Goal: Information Seeking & Learning: Check status

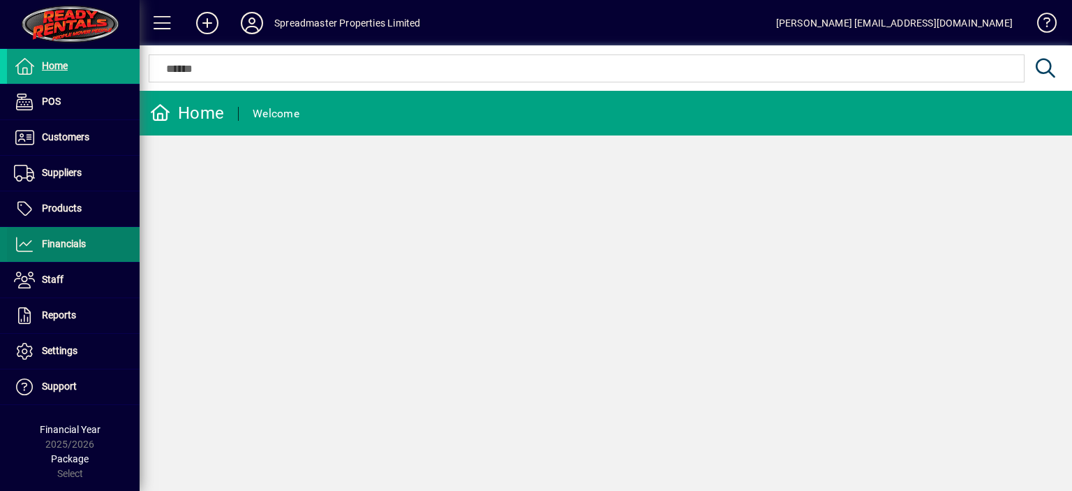
click at [75, 243] on span "Financials" at bounding box center [64, 243] width 44 height 11
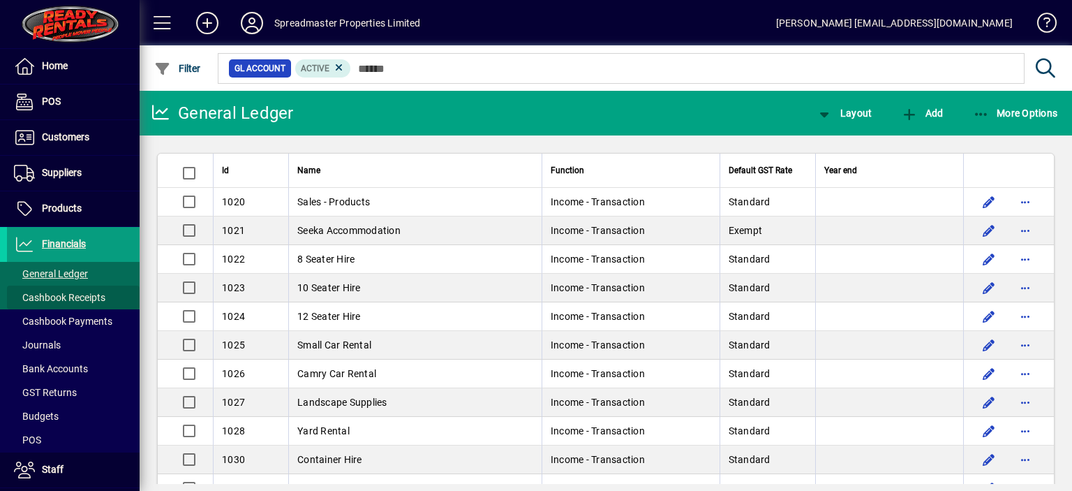
click at [80, 295] on span "Cashbook Receipts" at bounding box center [59, 297] width 91 height 11
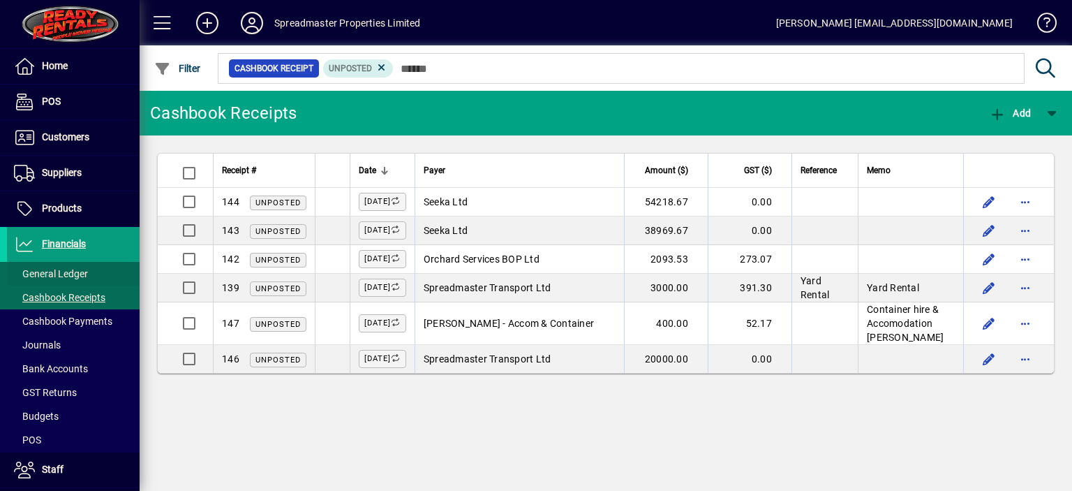
click at [67, 269] on span "General Ledger" at bounding box center [51, 273] width 74 height 11
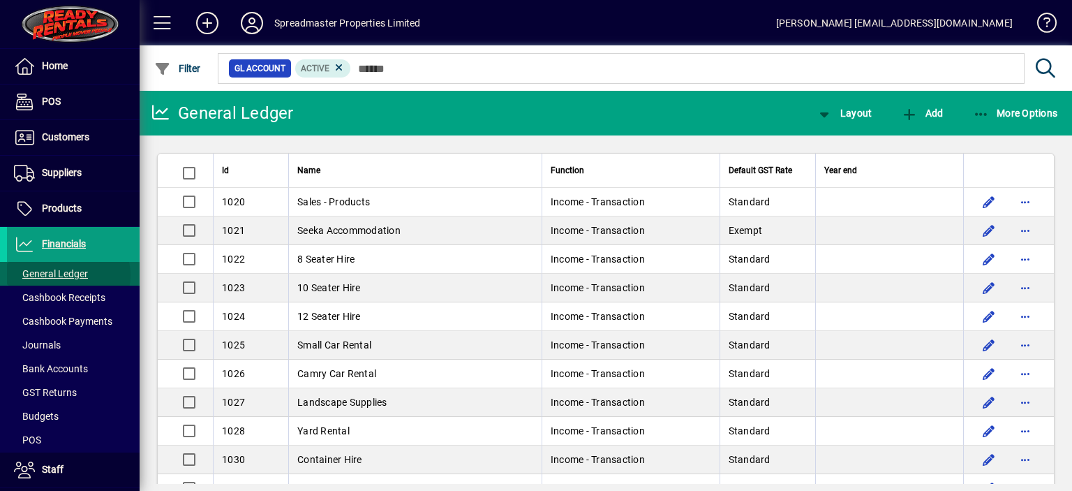
click at [66, 274] on span "General Ledger" at bounding box center [51, 273] width 74 height 11
click at [328, 170] on div at bounding box center [328, 170] width 1 height 7
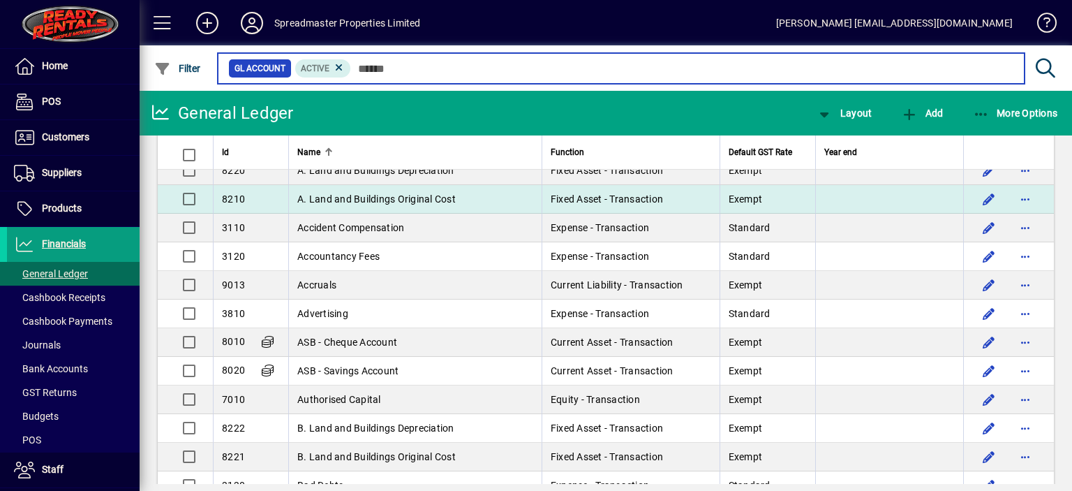
scroll to position [140, 0]
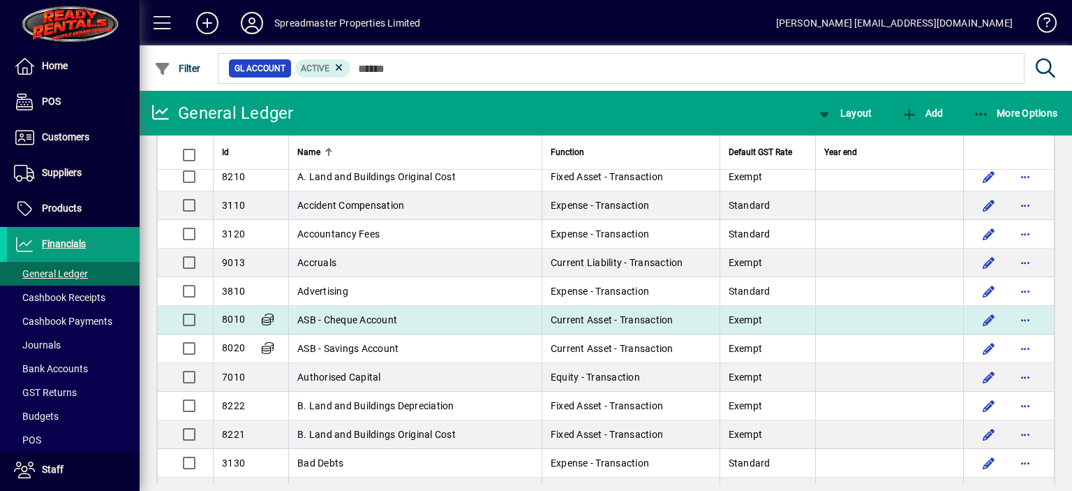
click at [359, 316] on span "ASB - Cheque Account" at bounding box center [347, 319] width 100 height 11
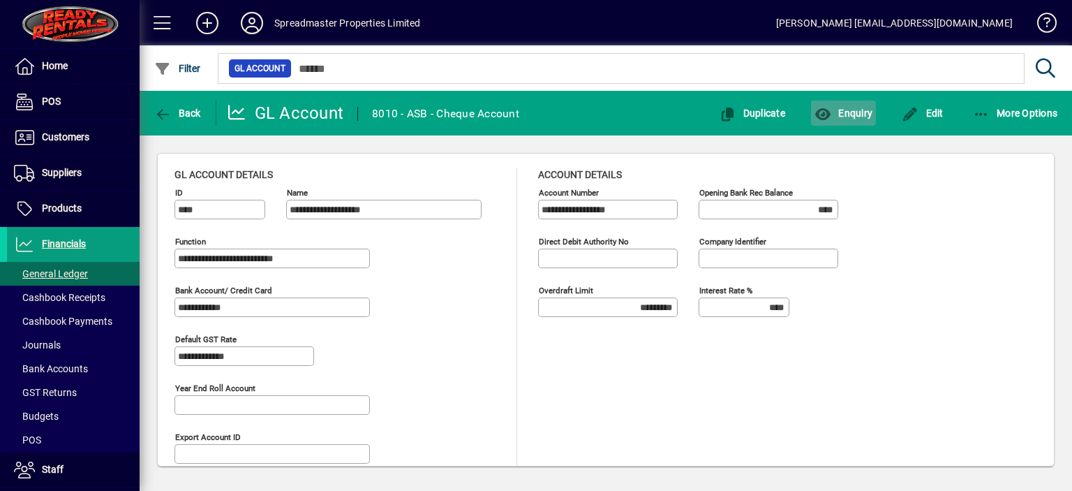
click at [868, 112] on span "Enquiry" at bounding box center [843, 112] width 58 height 11
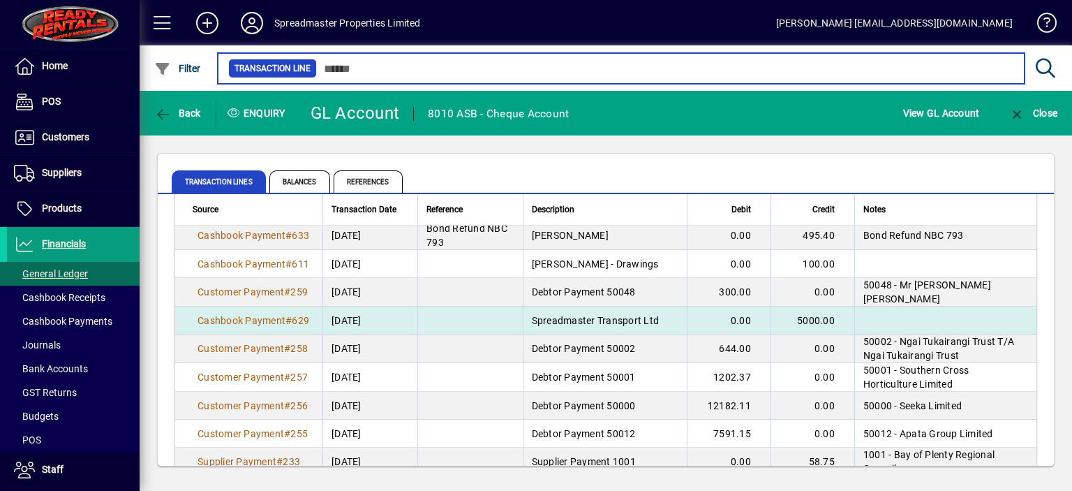
scroll to position [70, 0]
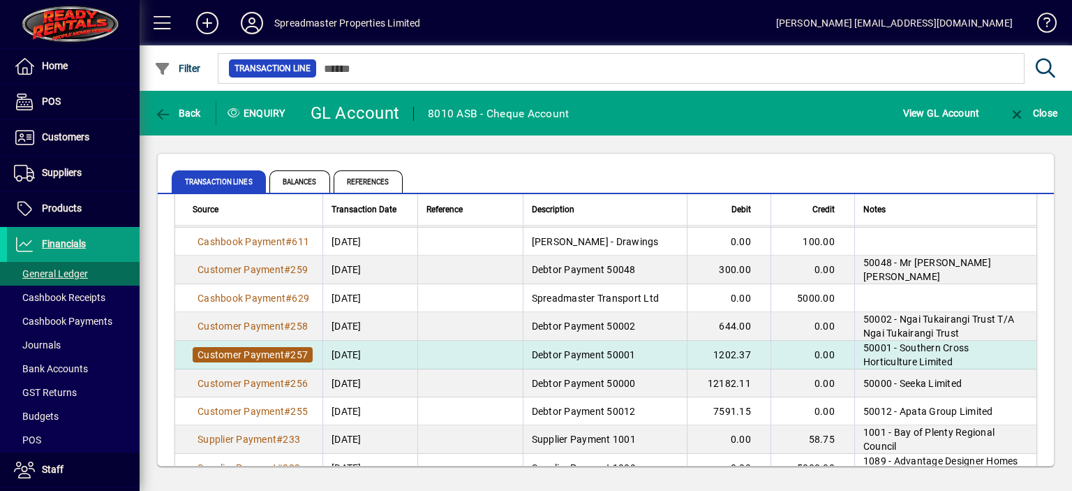
click at [301, 354] on span "257" at bounding box center [298, 354] width 17 height 11
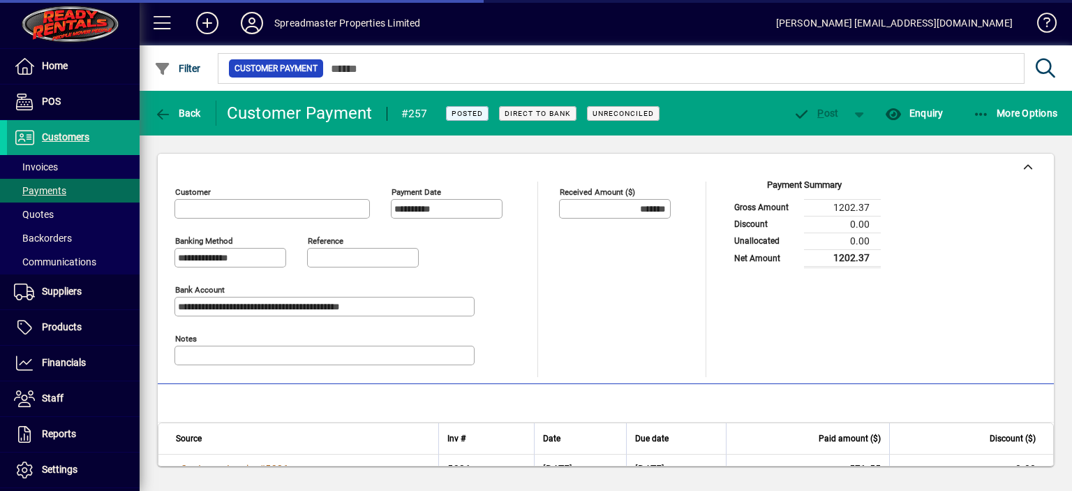
type input "**********"
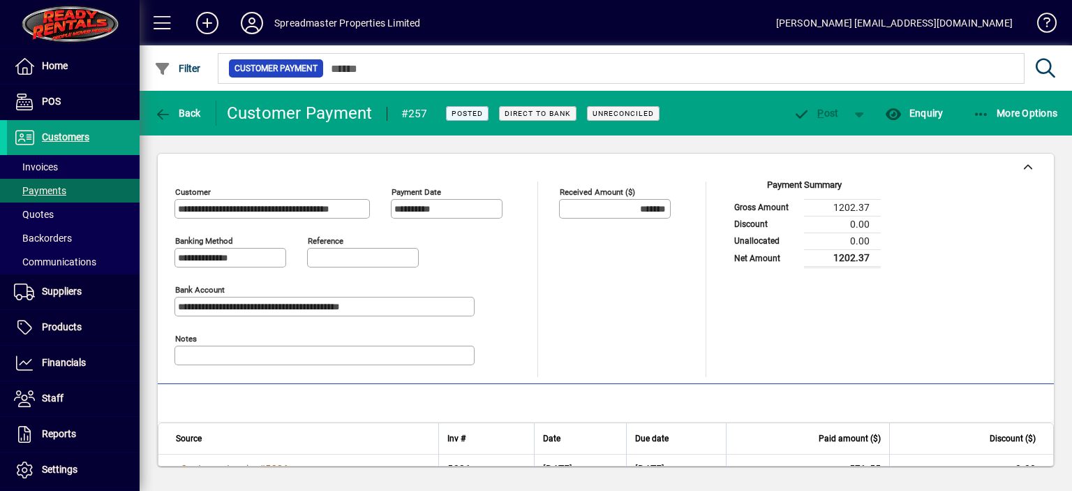
scroll to position [56, 0]
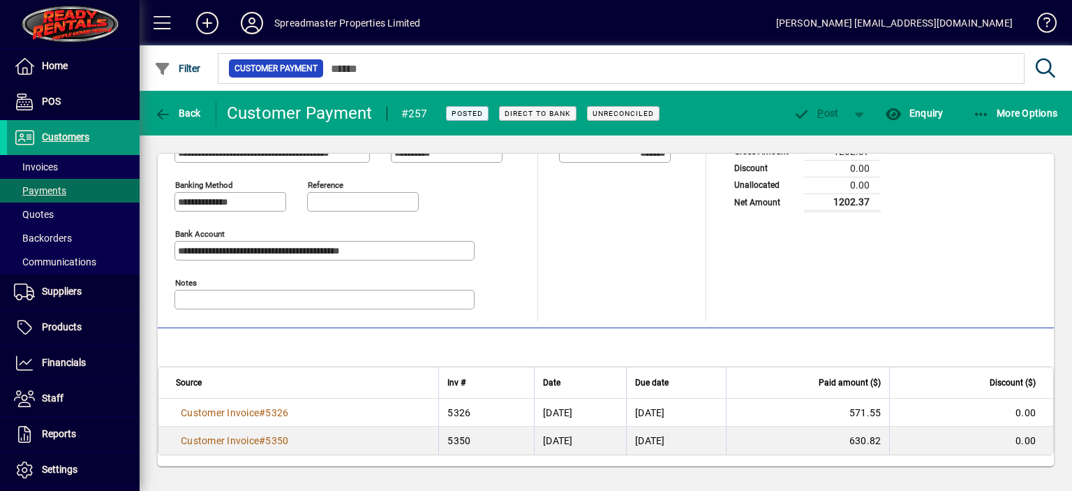
click at [73, 137] on span "Customers" at bounding box center [65, 136] width 47 height 11
